Goal: Transaction & Acquisition: Purchase product/service

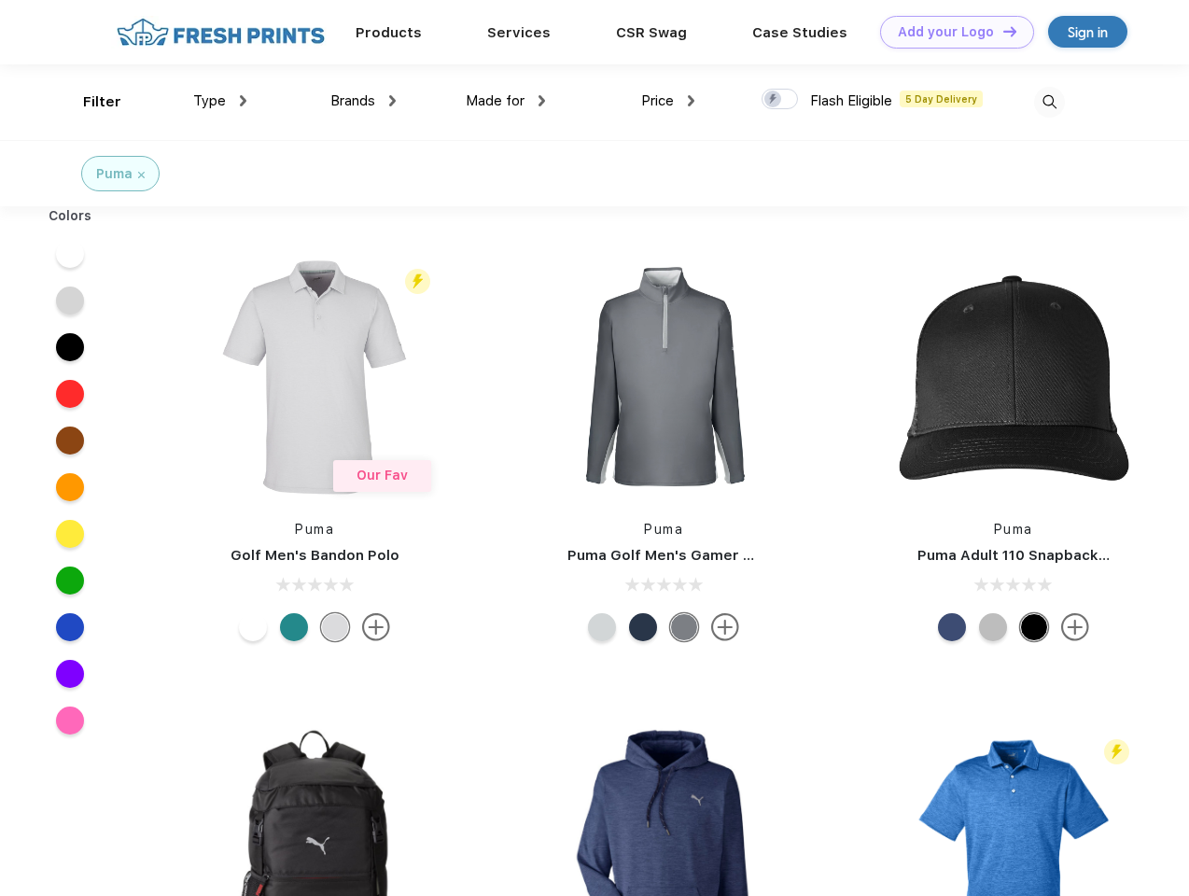
click at [950, 32] on link "Add your Logo Design Tool" at bounding box center [957, 32] width 154 height 33
click at [0, 0] on div "Design Tool" at bounding box center [0, 0] width 0 height 0
click at [1001, 31] on link "Add your Logo Design Tool" at bounding box center [957, 32] width 154 height 33
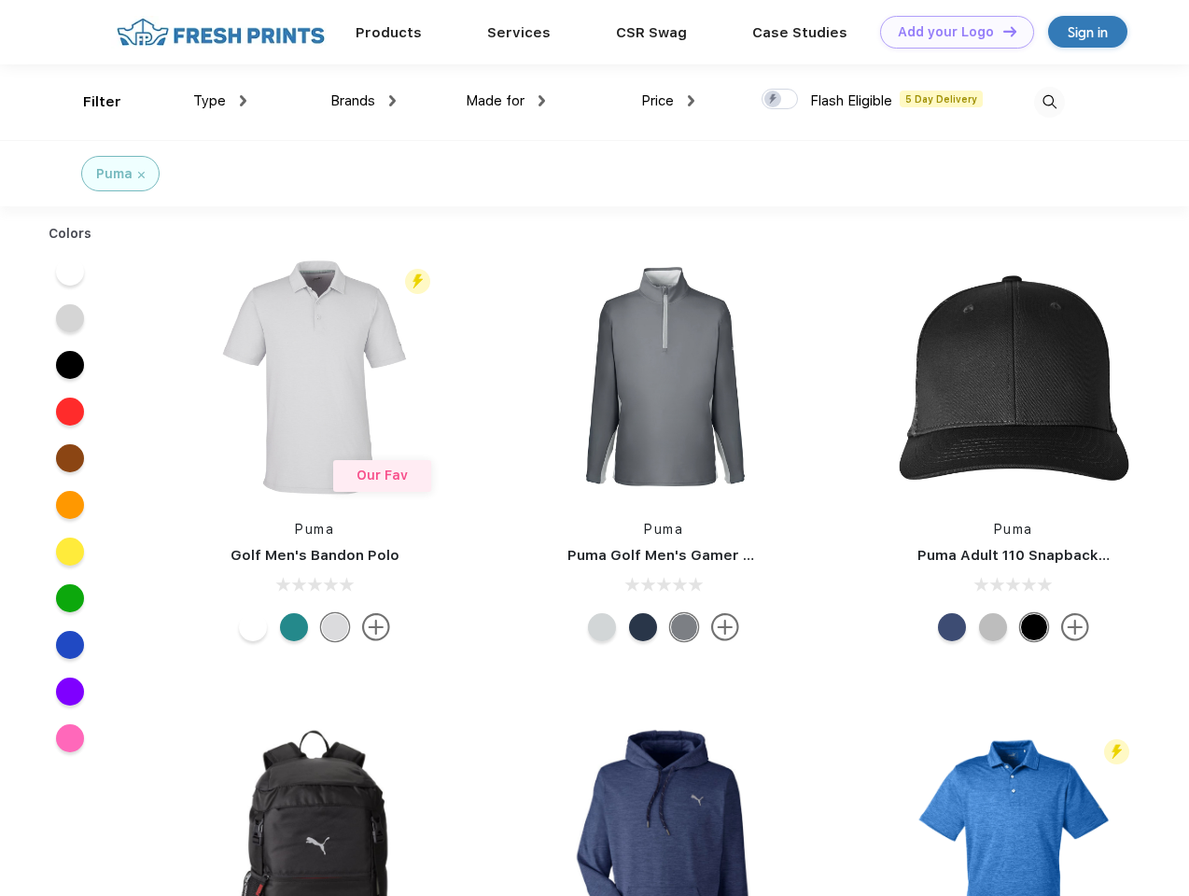
click at [90, 102] on div "Filter" at bounding box center [102, 101] width 38 height 21
click at [220, 101] on span "Type" at bounding box center [209, 100] width 33 height 17
click at [363, 101] on span "Brands" at bounding box center [352, 100] width 45 height 17
click at [506, 101] on span "Made for" at bounding box center [495, 100] width 59 height 17
click at [668, 101] on span "Price" at bounding box center [657, 100] width 33 height 17
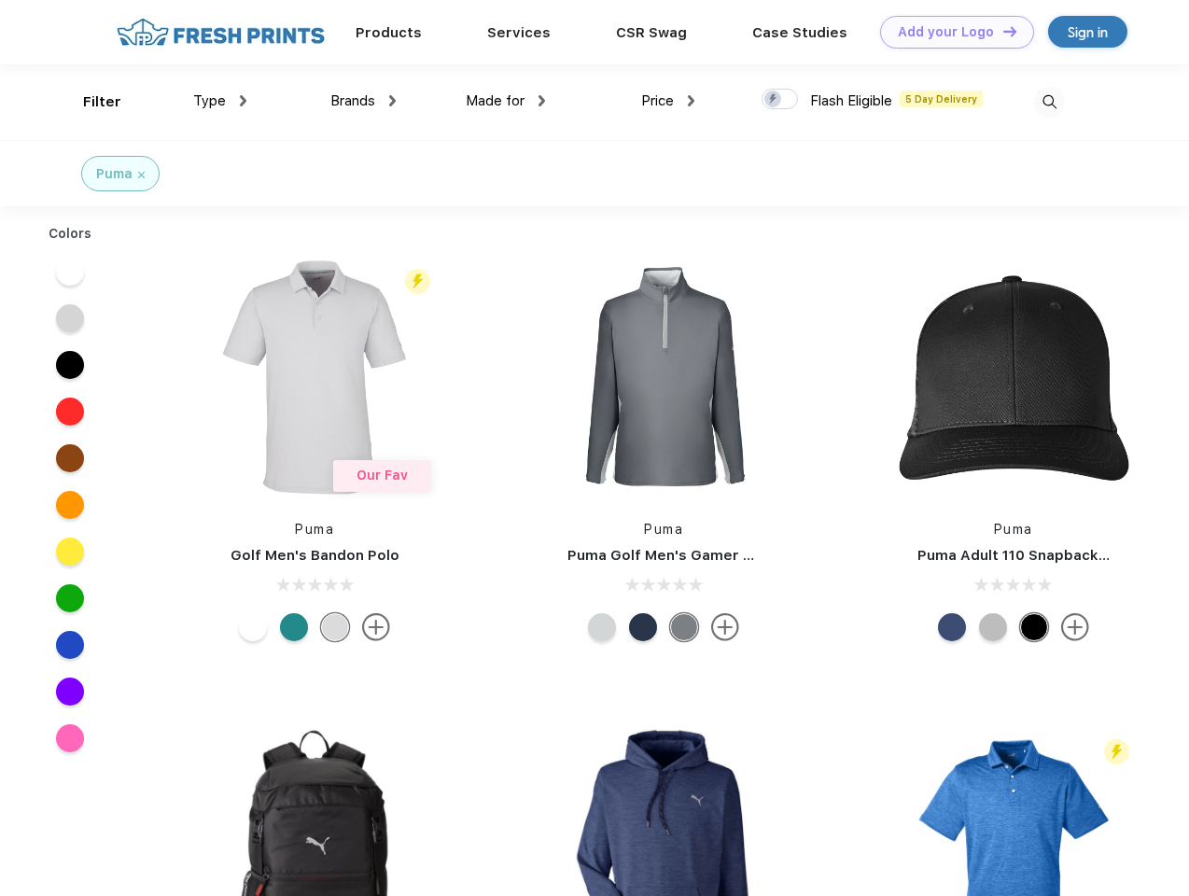
click at [780, 100] on div at bounding box center [780, 99] width 36 height 21
click at [774, 100] on input "checkbox" at bounding box center [768, 94] width 12 height 12
click at [1049, 102] on img at bounding box center [1049, 102] width 31 height 31
